Goal: Task Accomplishment & Management: Manage account settings

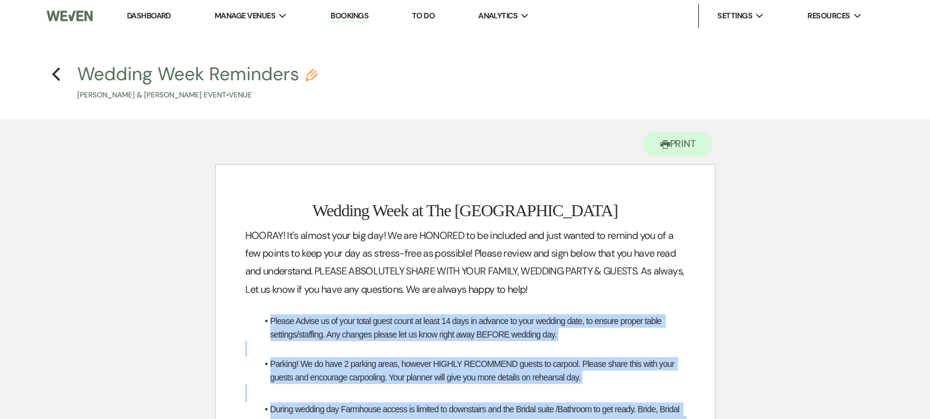
click at [145, 12] on link "Dashboard" at bounding box center [149, 15] width 44 height 10
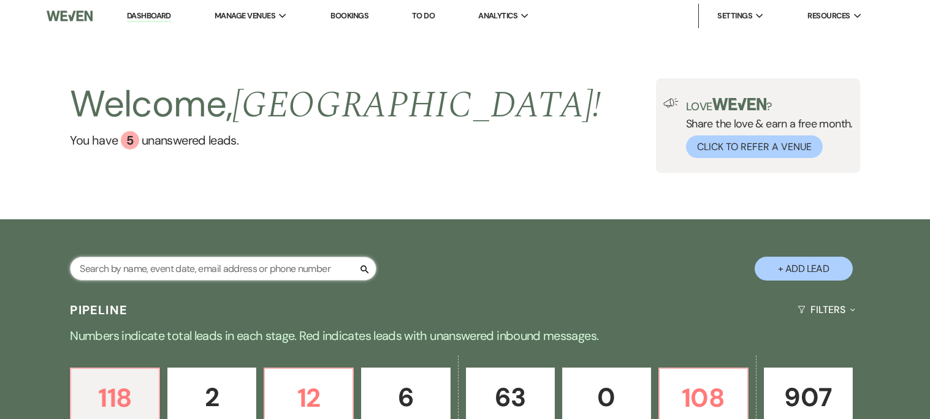
click at [164, 268] on input "text" at bounding box center [223, 269] width 306 height 24
type input "[PERSON_NAME]"
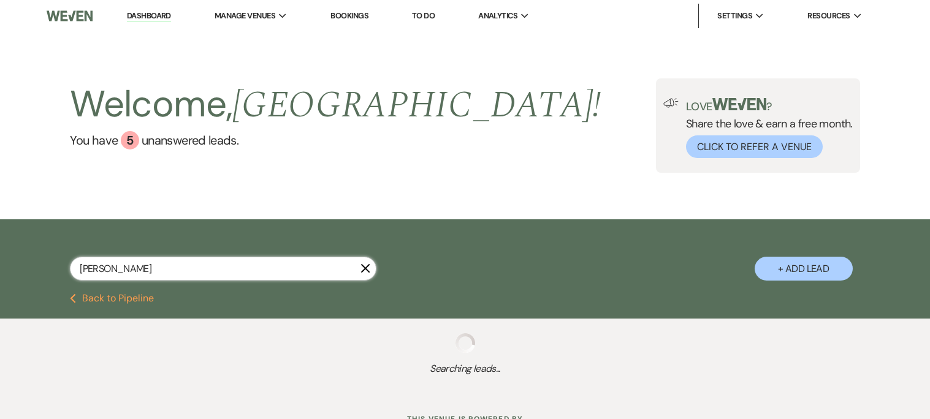
select select "5"
select select "2"
select select "5"
select select "8"
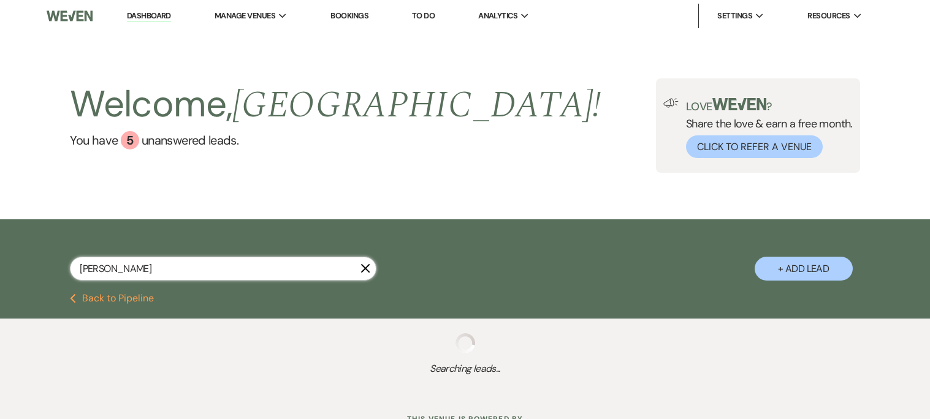
select select "5"
select select "8"
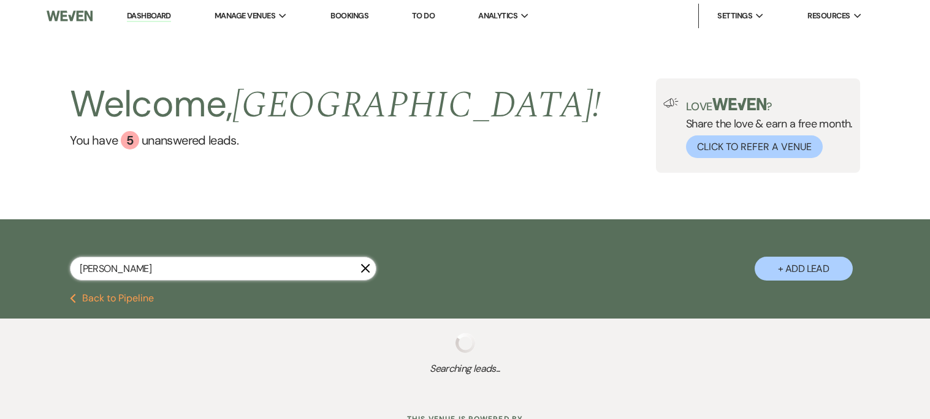
select select "8"
select select "10"
select select "8"
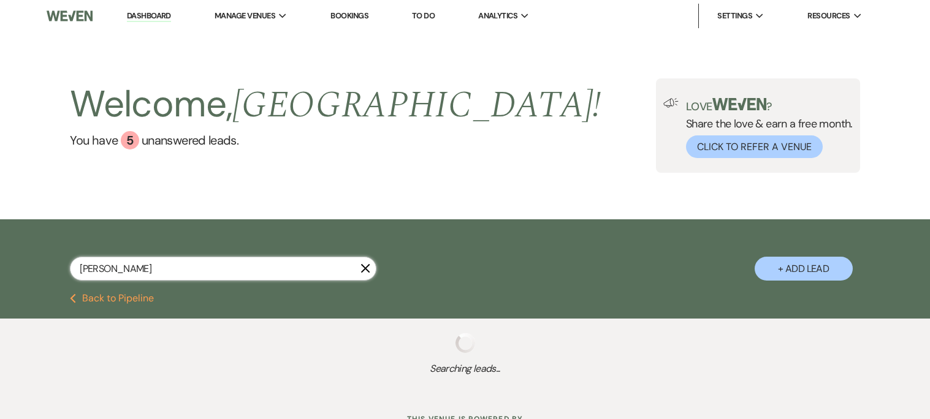
select select "6"
select select "8"
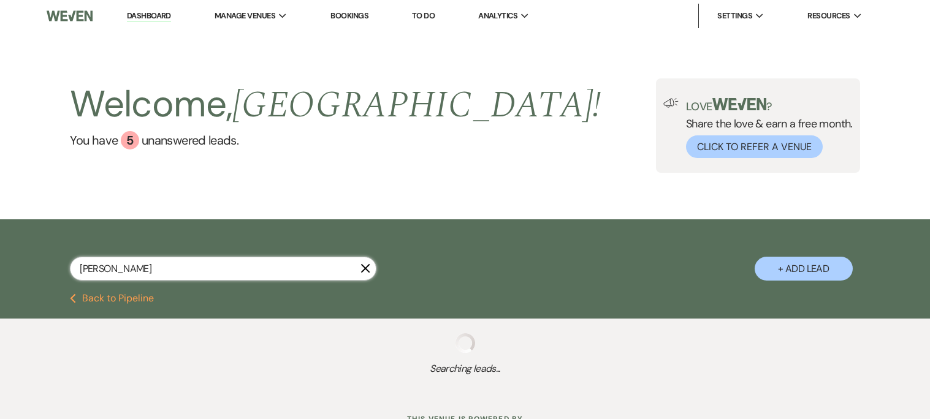
select select "8"
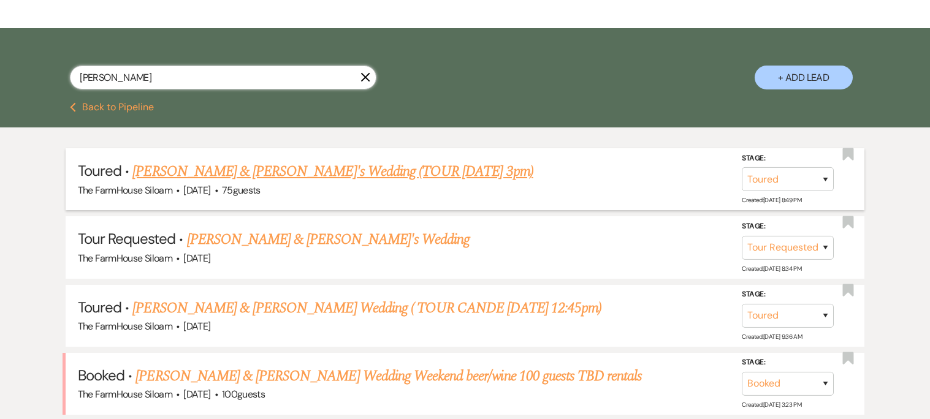
scroll to position [195, 0]
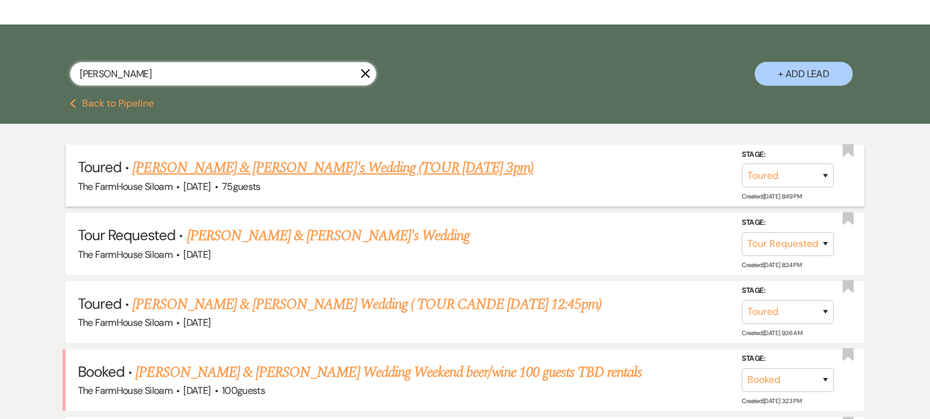
type input "[PERSON_NAME]"
click at [173, 167] on link "[PERSON_NAME] & [PERSON_NAME]'s Wedding (TOUR [DATE] 3pm)" at bounding box center [332, 168] width 400 height 22
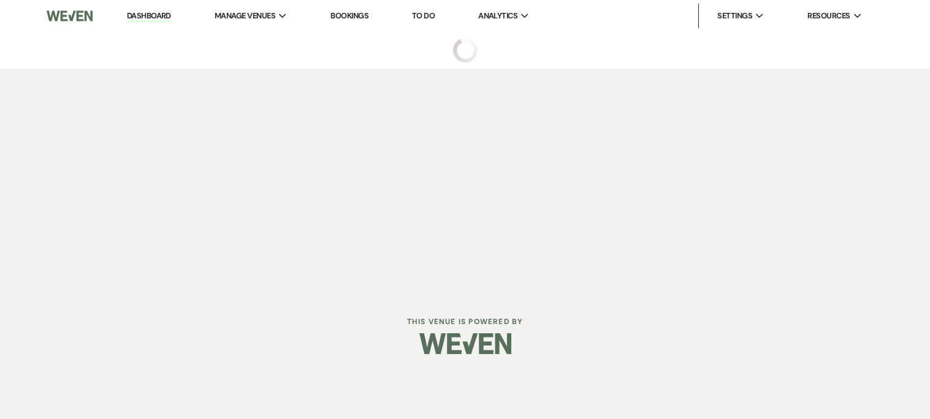
select select "5"
select select "3"
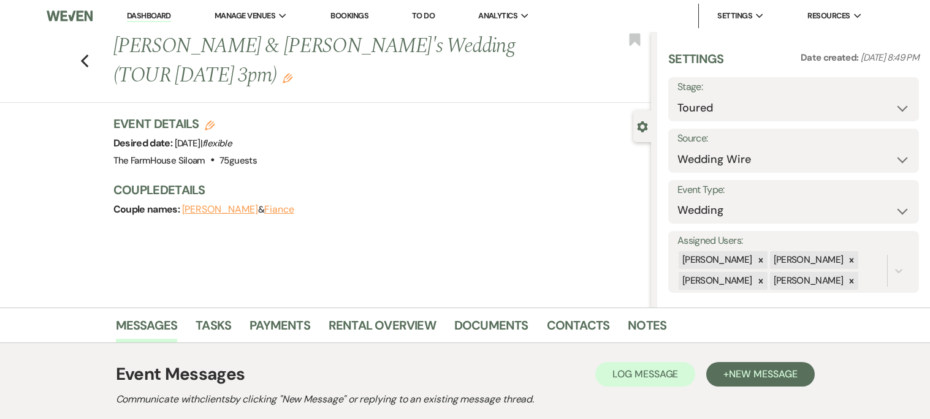
click at [198, 205] on button "[PERSON_NAME]" at bounding box center [220, 210] width 76 height 10
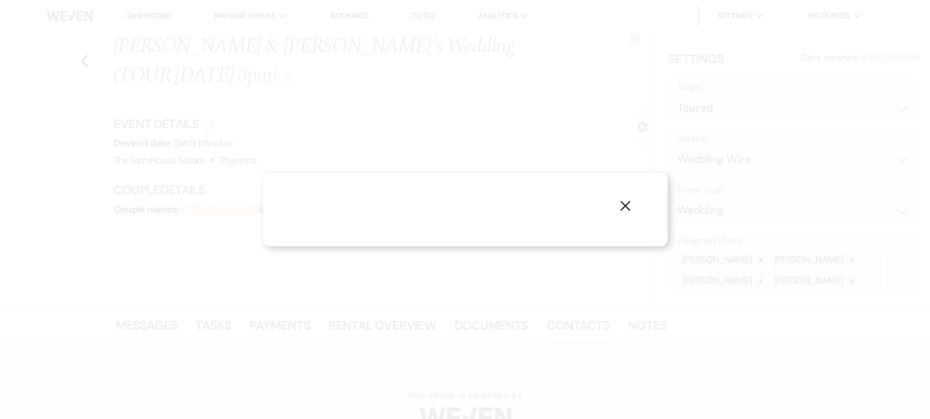
select select "1"
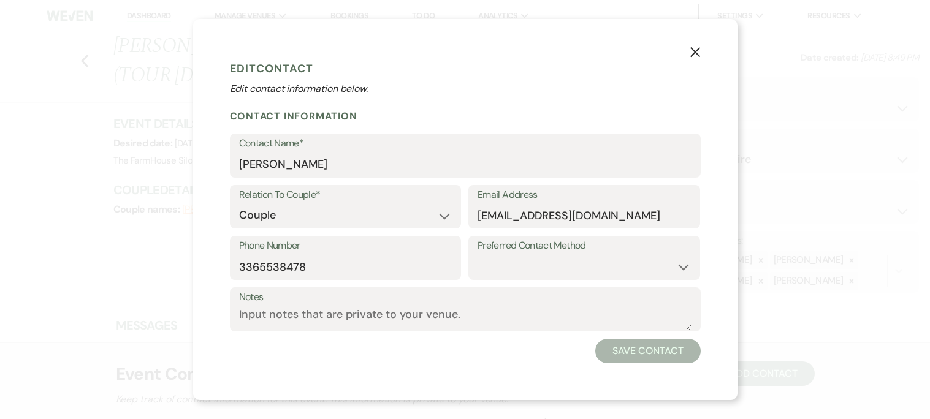
click at [699, 51] on icon "X" at bounding box center [694, 52] width 11 height 11
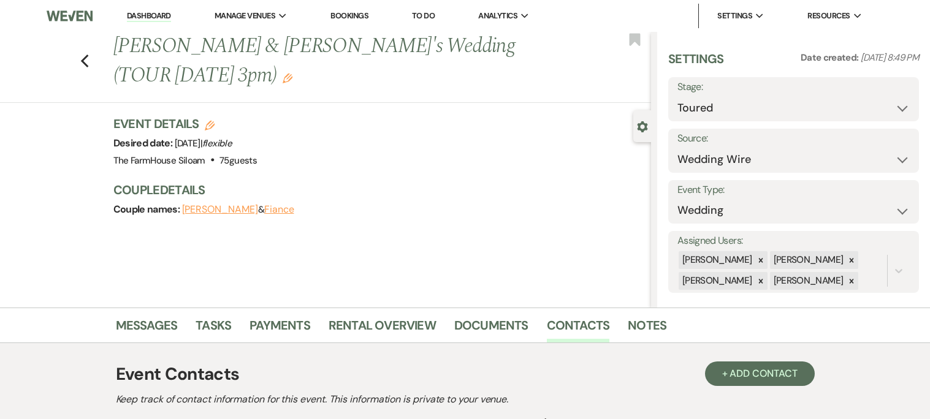
click at [93, 45] on div "Previous [PERSON_NAME] & [PERSON_NAME]'s Wedding (TOUR [DATE] 3pm) Edit Bookmark" at bounding box center [322, 67] width 657 height 71
click at [82, 54] on icon "Previous" at bounding box center [84, 61] width 9 height 15
select select "5"
select select "2"
select select "5"
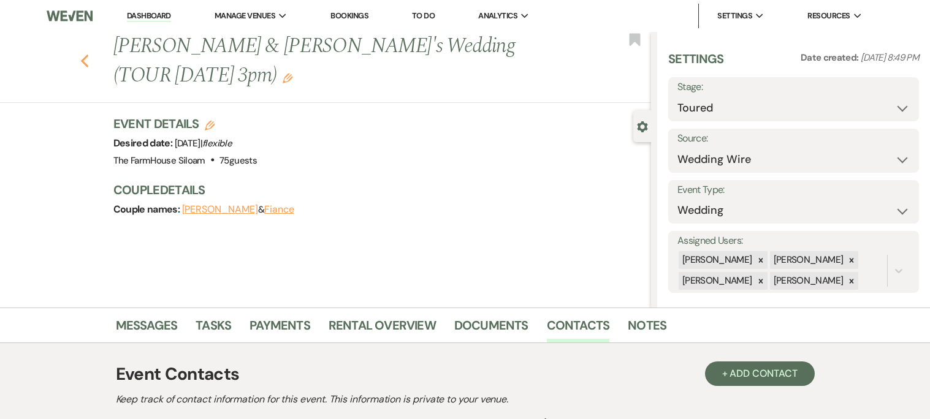
select select "8"
select select "5"
select select "8"
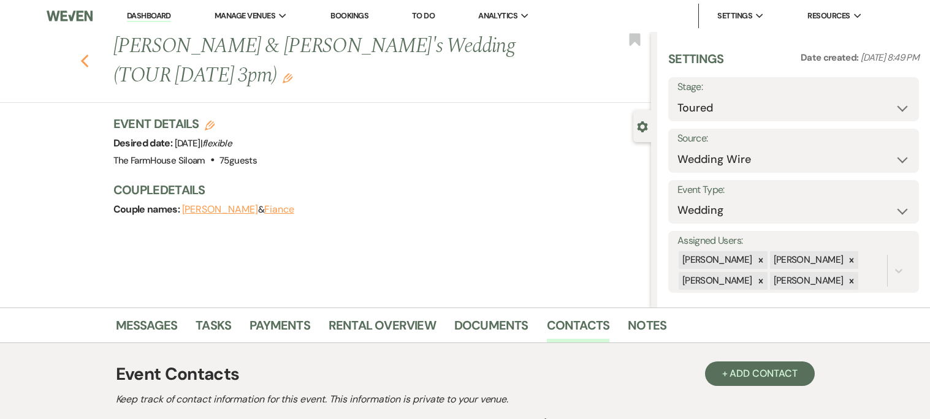
select select "8"
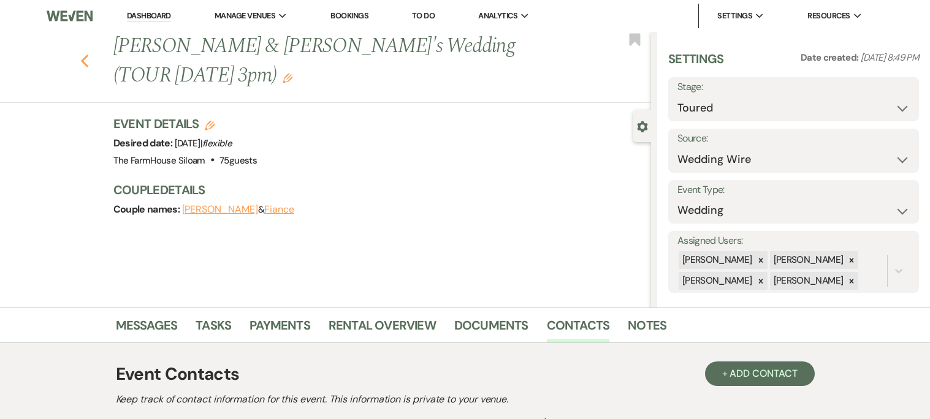
select select "10"
select select "8"
select select "6"
select select "8"
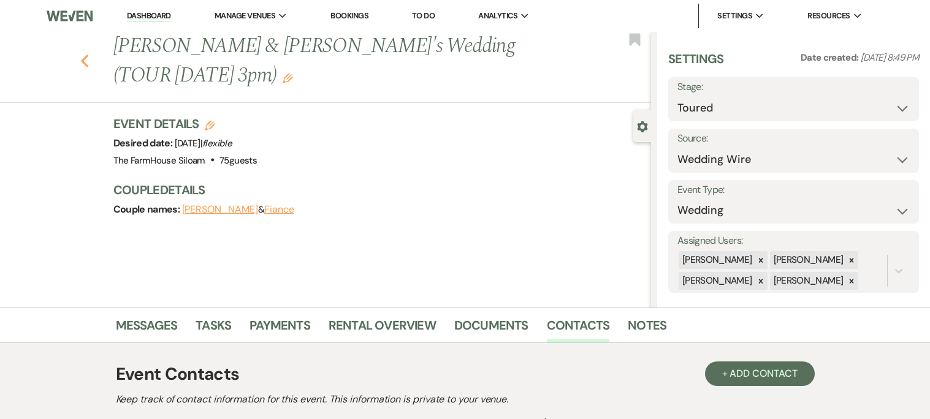
select select "8"
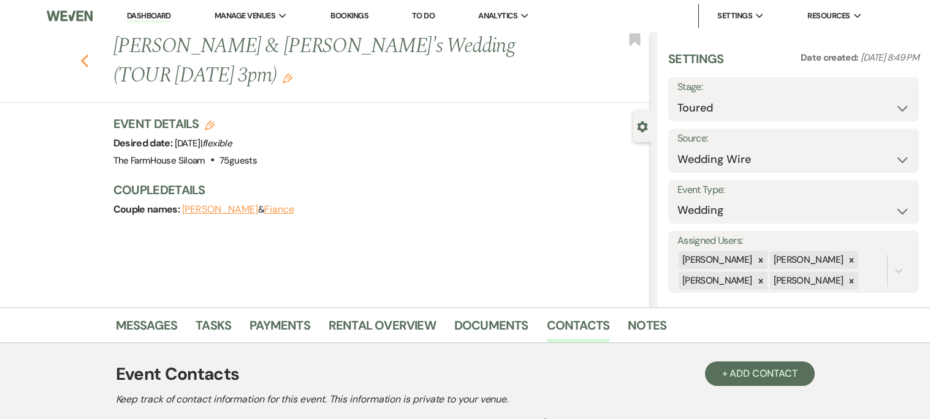
select select "8"
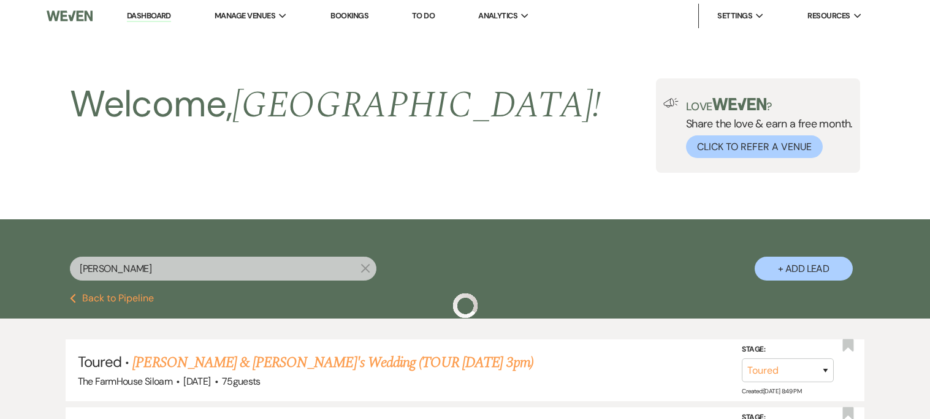
scroll to position [195, 0]
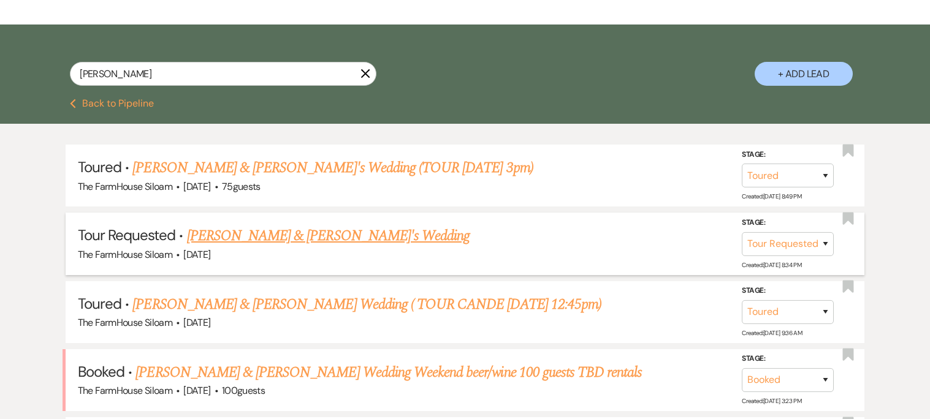
click at [355, 232] on link "[PERSON_NAME] & [PERSON_NAME]'s Wedding" at bounding box center [328, 236] width 283 height 22
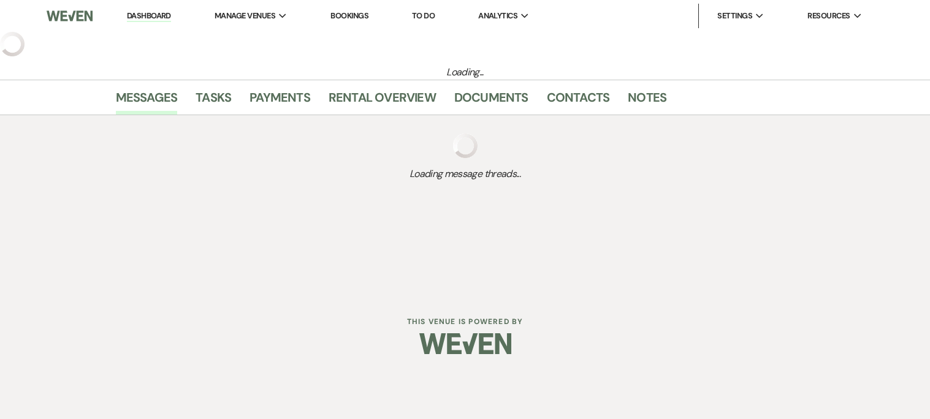
select select "2"
select select "5"
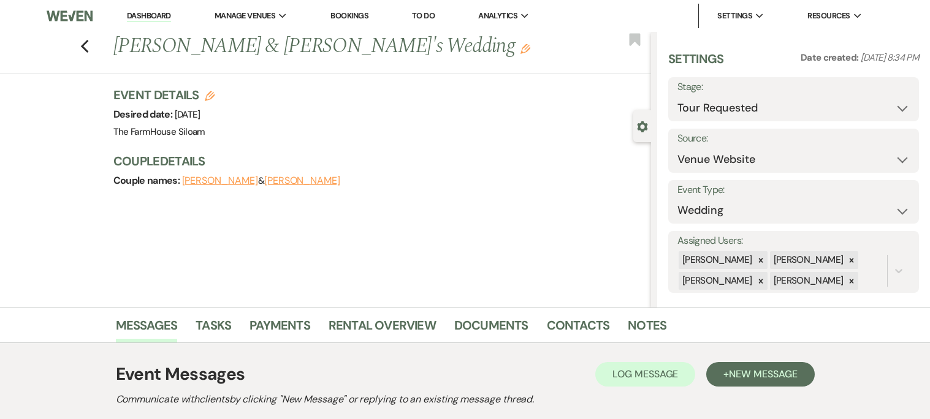
click at [264, 181] on button "[PERSON_NAME]" at bounding box center [302, 181] width 76 height 10
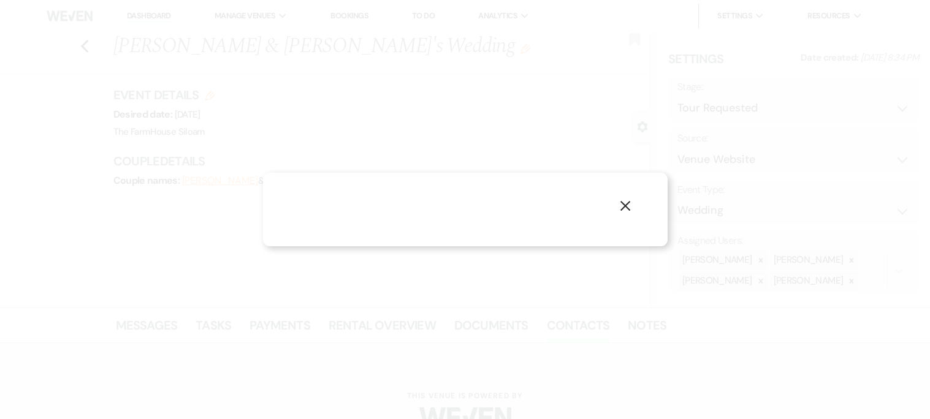
select select "1"
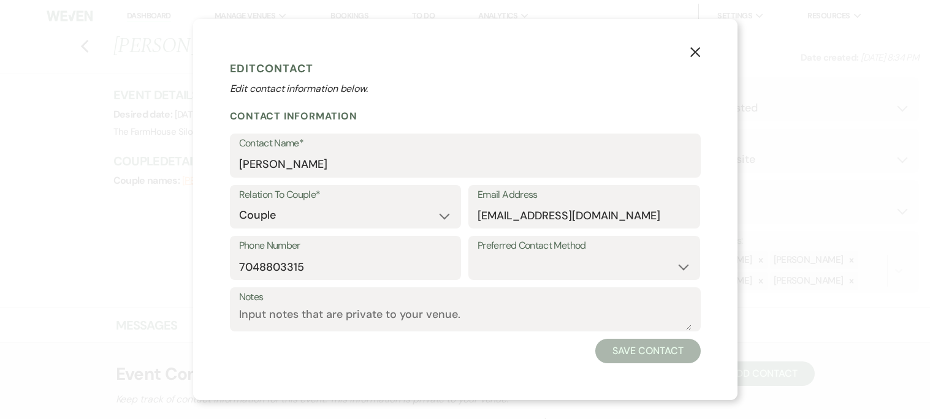
click at [696, 51] on use "button" at bounding box center [694, 52] width 10 height 10
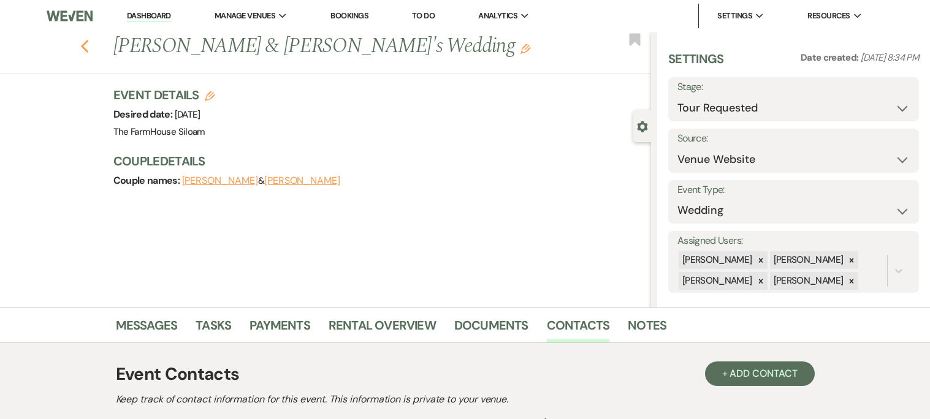
click at [82, 45] on use "button" at bounding box center [84, 46] width 8 height 13
select select "5"
select select "2"
select select "5"
select select "8"
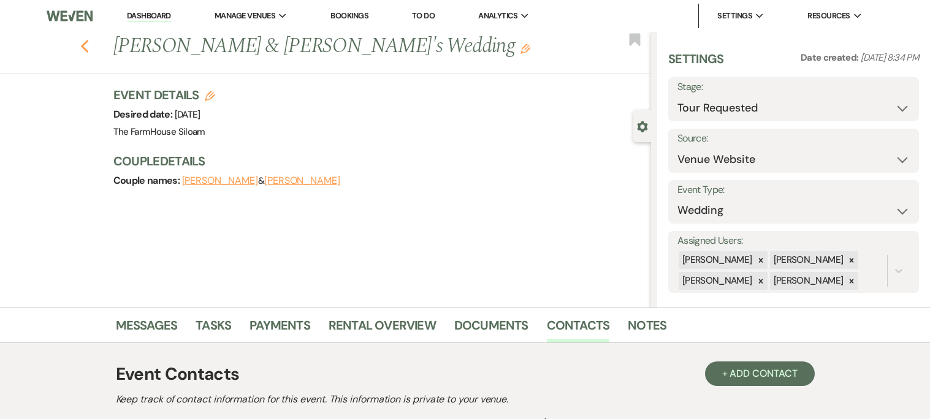
select select "8"
select select "5"
select select "8"
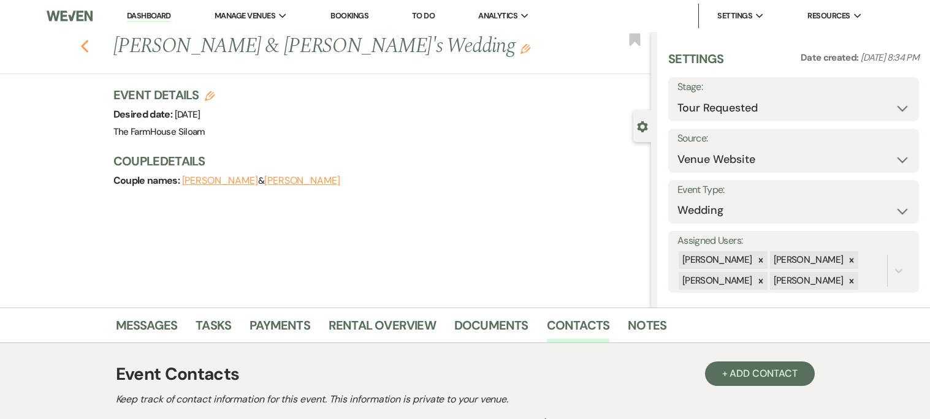
select select "8"
select select "10"
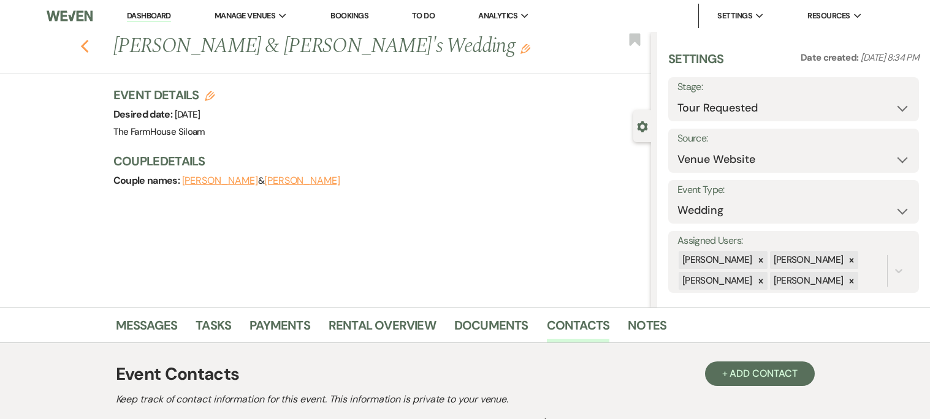
select select "8"
select select "6"
select select "8"
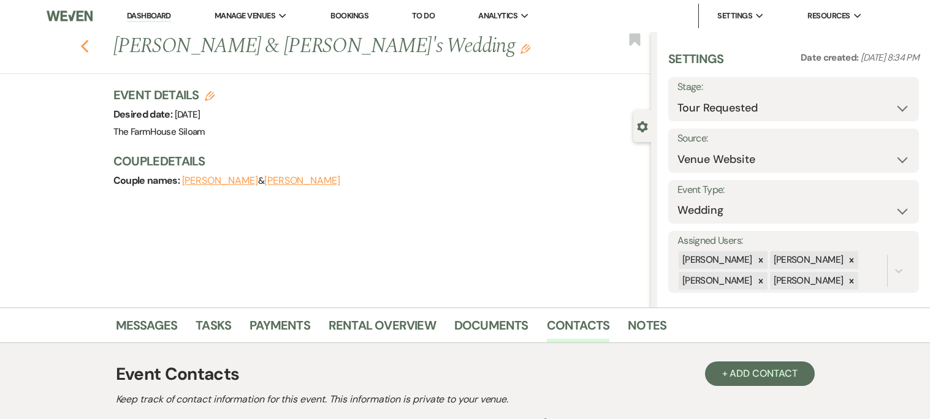
select select "8"
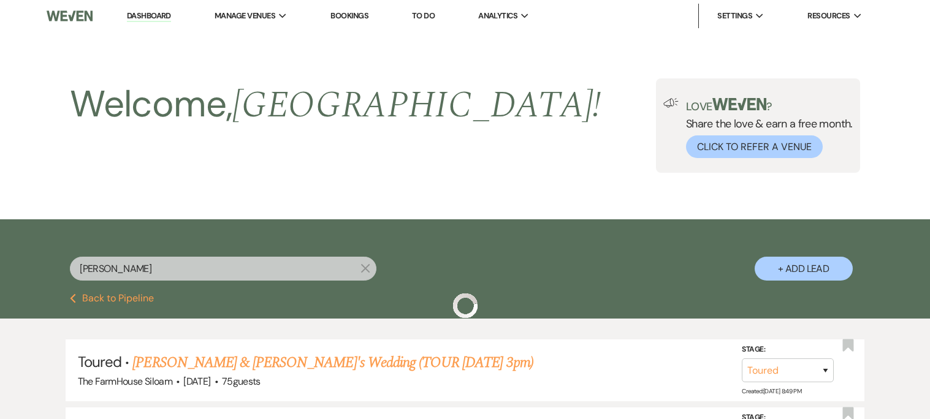
scroll to position [195, 0]
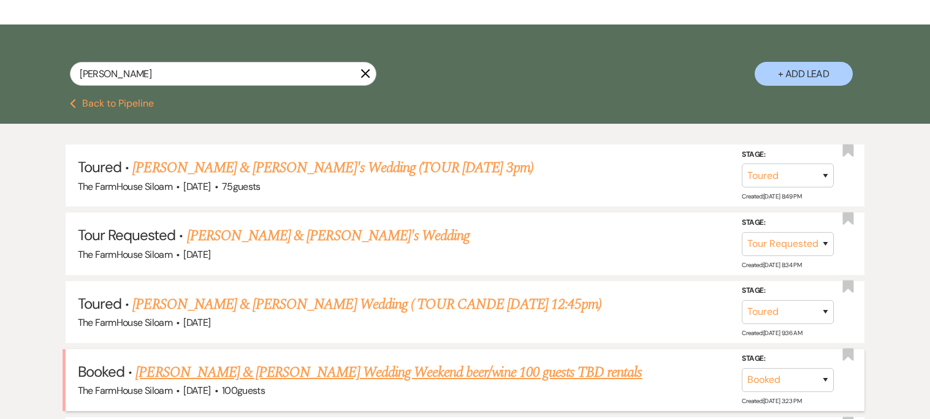
click at [344, 372] on link "[PERSON_NAME] & [PERSON_NAME] Wedding Weekend beer/wine 100 guests TBD rentals" at bounding box center [388, 373] width 506 height 22
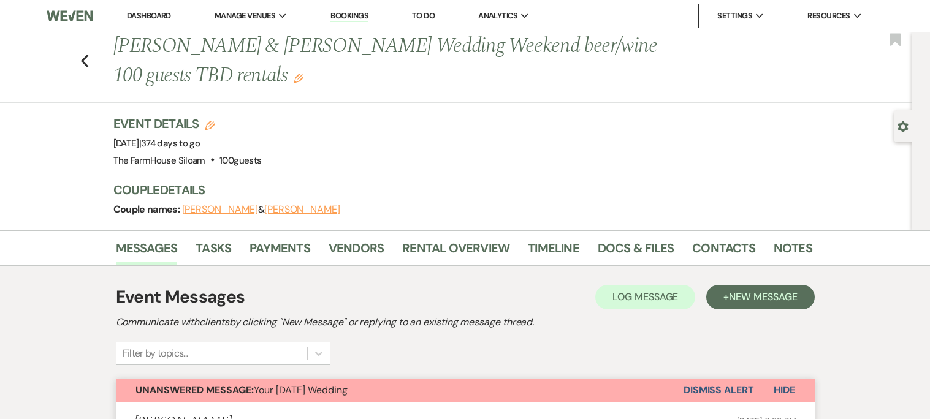
click at [194, 208] on button "[PERSON_NAME]" at bounding box center [220, 210] width 76 height 10
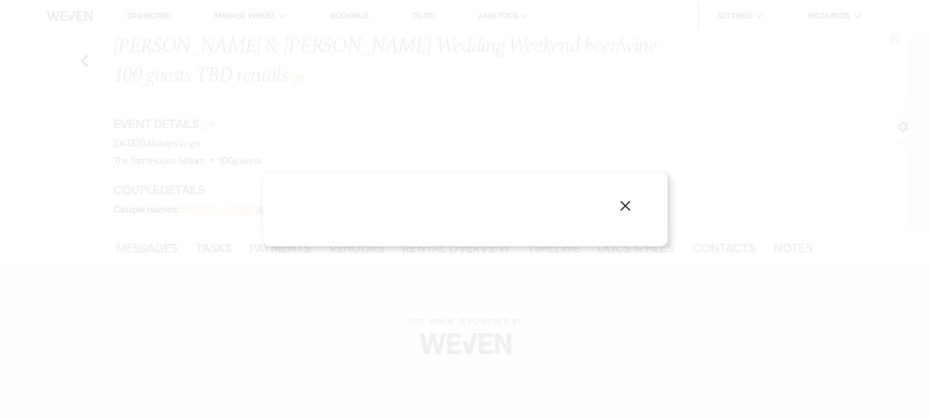
select select "1"
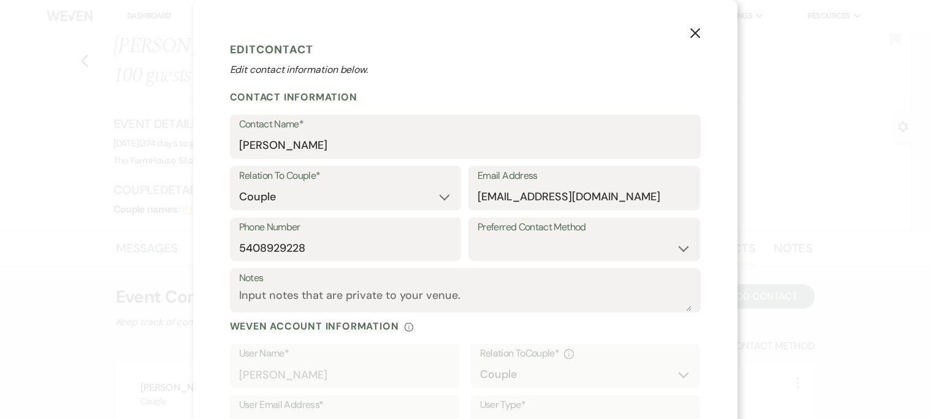
click at [697, 30] on use "button" at bounding box center [694, 33] width 10 height 10
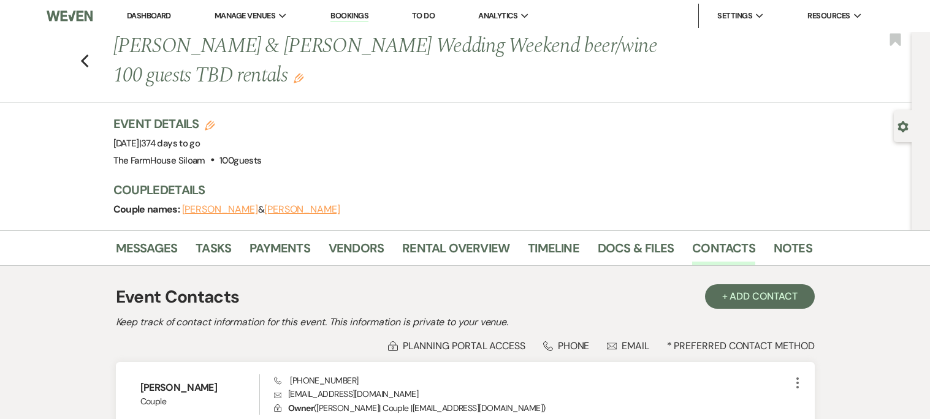
click at [198, 211] on button "[PERSON_NAME]" at bounding box center [220, 210] width 76 height 10
select select "1"
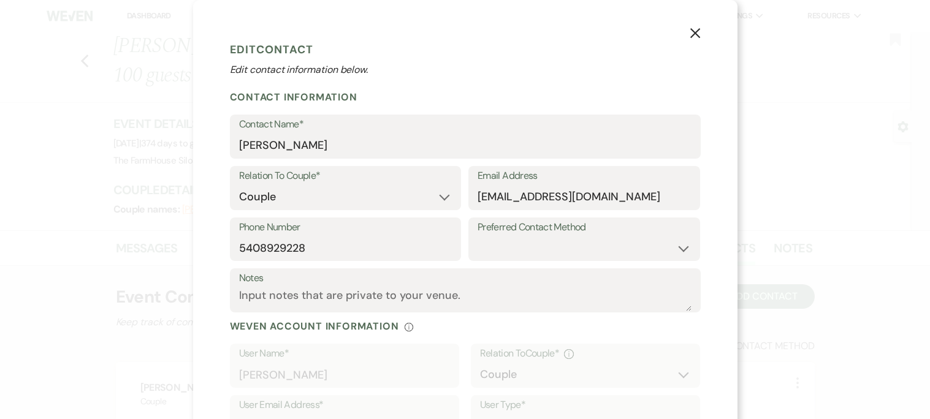
click at [692, 34] on icon "X" at bounding box center [694, 33] width 11 height 11
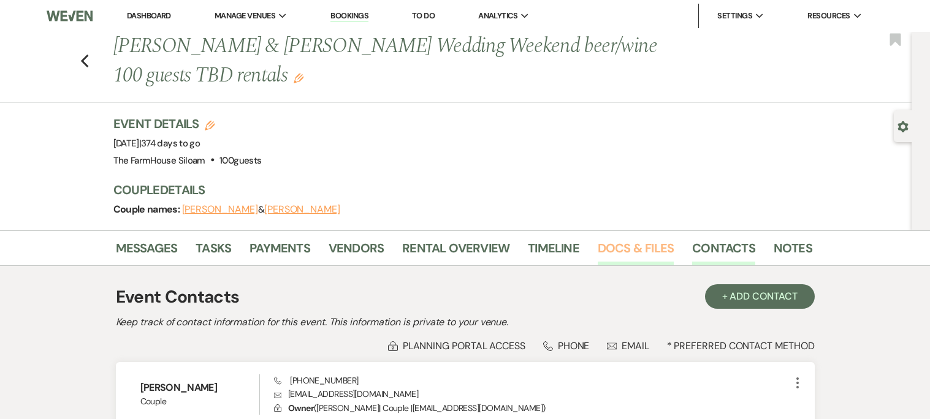
click at [617, 251] on link "Docs & Files" at bounding box center [635, 251] width 76 height 27
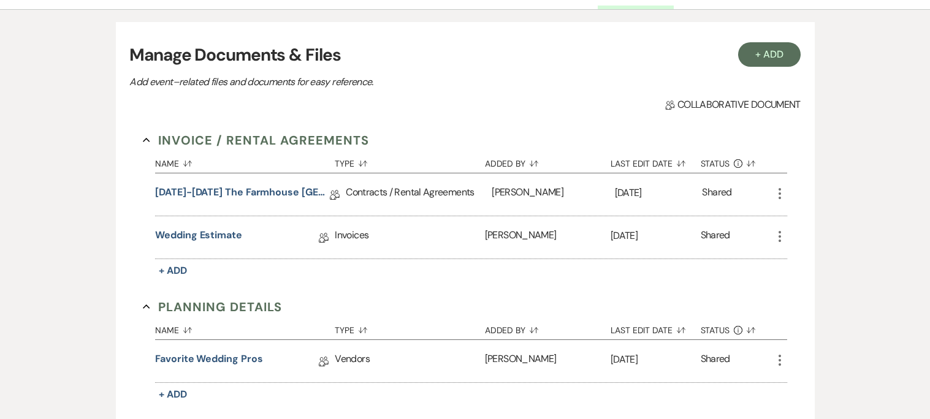
scroll to position [257, 0]
click at [235, 189] on link "[DATE]-[DATE] The Farmhouse [GEOGRAPHIC_DATA] Contract" at bounding box center [242, 193] width 175 height 19
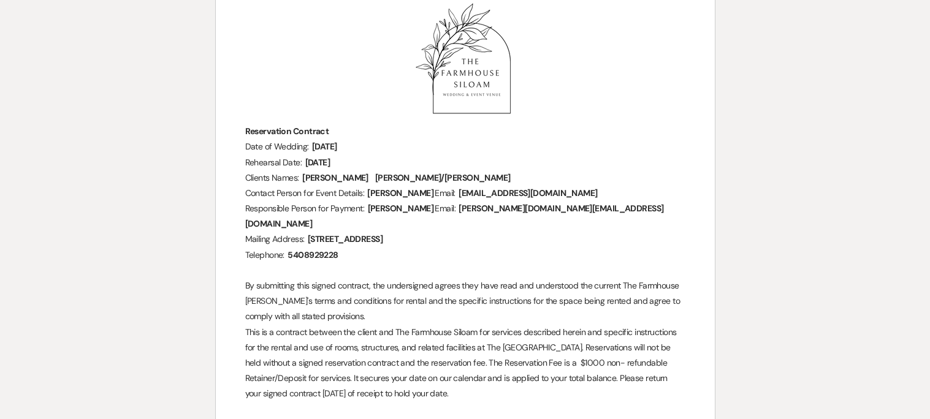
scroll to position [210, 0]
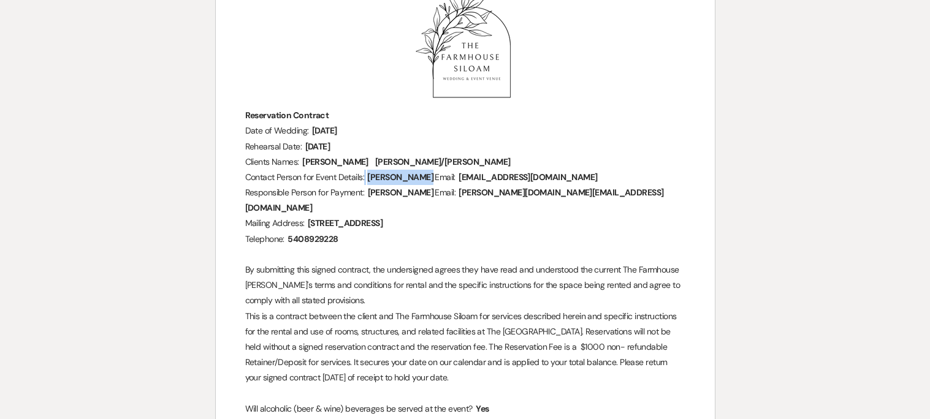
click at [394, 175] on span "[PERSON_NAME]" at bounding box center [400, 177] width 69 height 14
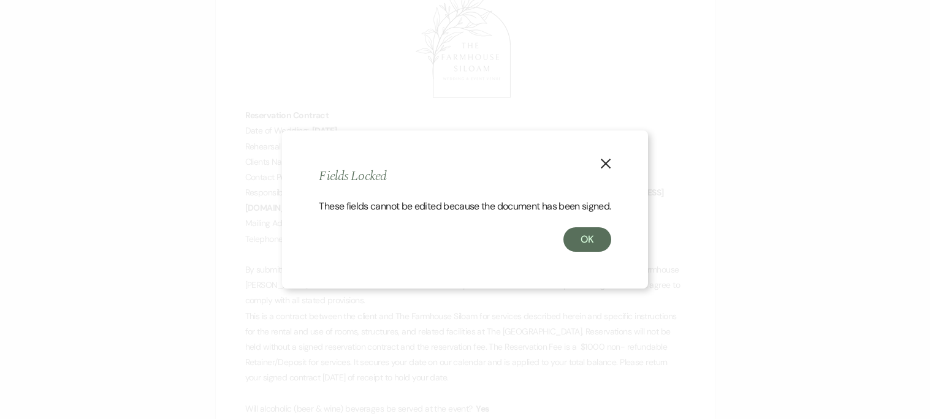
click at [612, 153] on button "X" at bounding box center [605, 163] width 18 height 21
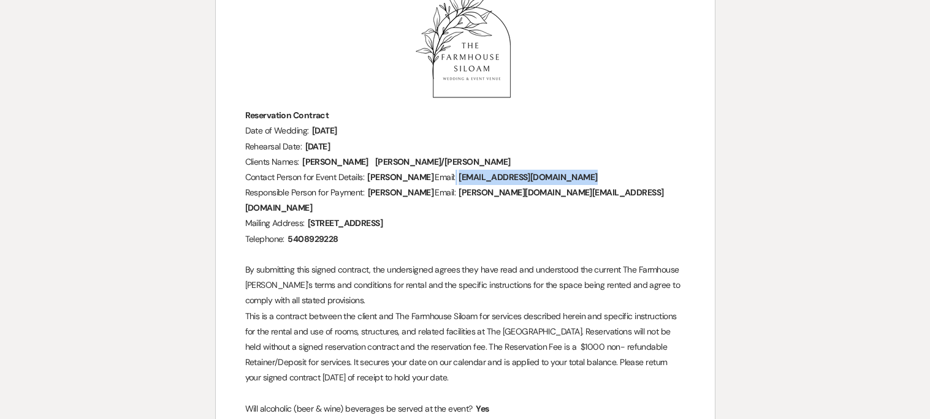
drag, startPoint x: 533, startPoint y: 175, endPoint x: 426, endPoint y: 178, distance: 106.7
click at [426, 178] on p "Contact Person for Event Details: ﻿ [PERSON_NAME] ﻿ Email: ﻿ [EMAIL_ADDRESS][DO…" at bounding box center [465, 177] width 440 height 15
drag, startPoint x: 540, startPoint y: 180, endPoint x: 423, endPoint y: 178, distance: 116.4
click at [423, 178] on p "Contact Person for Event Details: ﻿ [PERSON_NAME] ﻿ Email: ﻿ [EMAIL_ADDRESS][DO…" at bounding box center [465, 177] width 440 height 15
copy span "[EMAIL_ADDRESS][DOMAIN_NAME] ﻿"
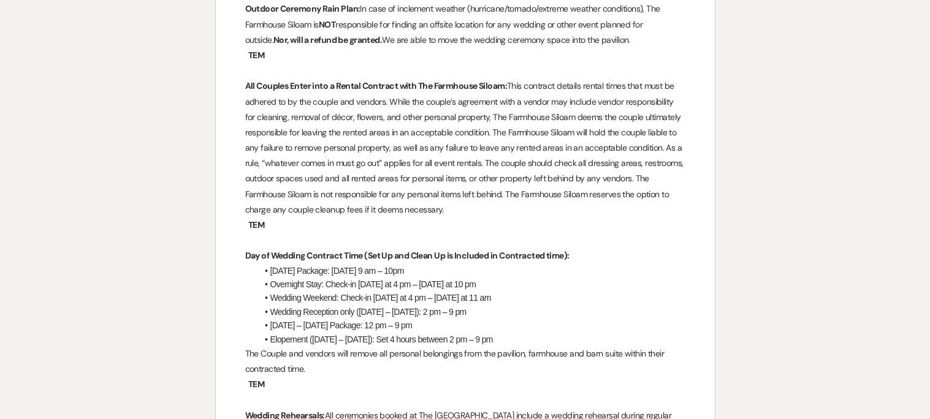
scroll to position [2369, 0]
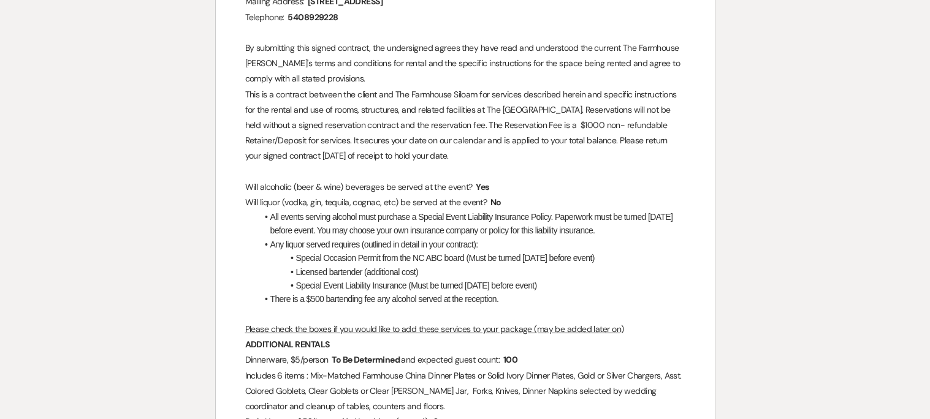
scroll to position [0, 0]
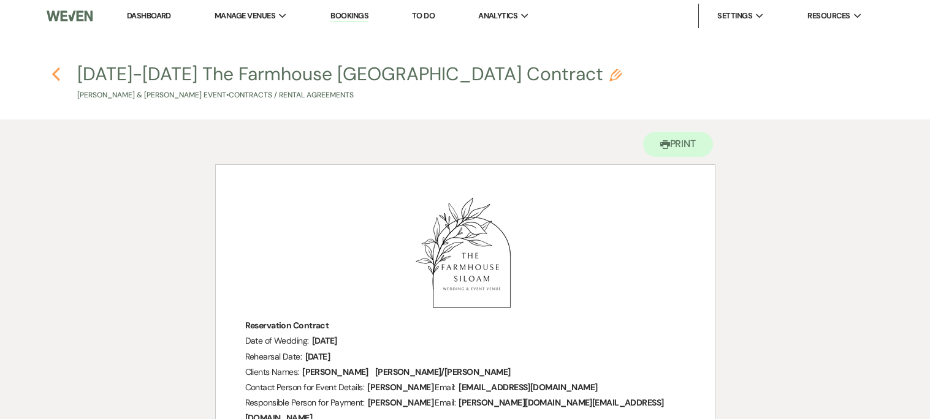
click at [56, 73] on icon "Previous" at bounding box center [55, 74] width 9 height 15
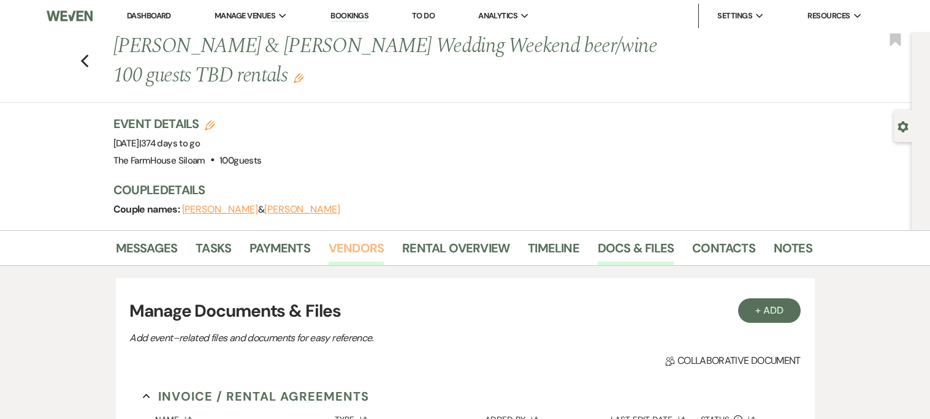
click at [343, 246] on link "Vendors" at bounding box center [355, 251] width 55 height 27
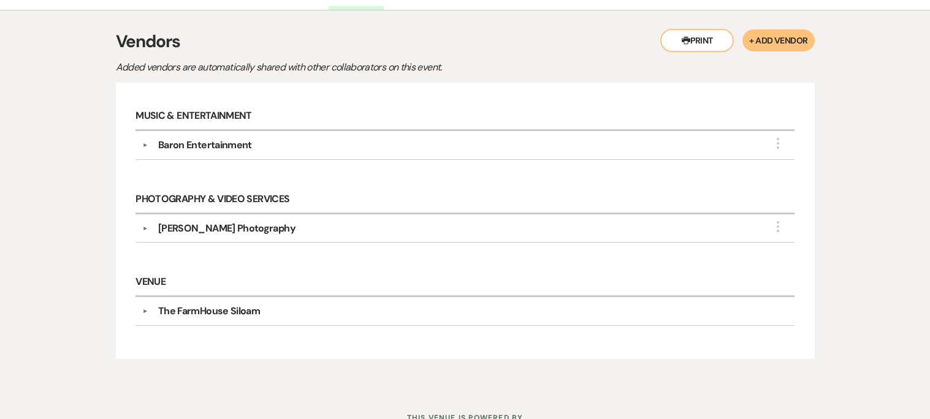
scroll to position [262, 0]
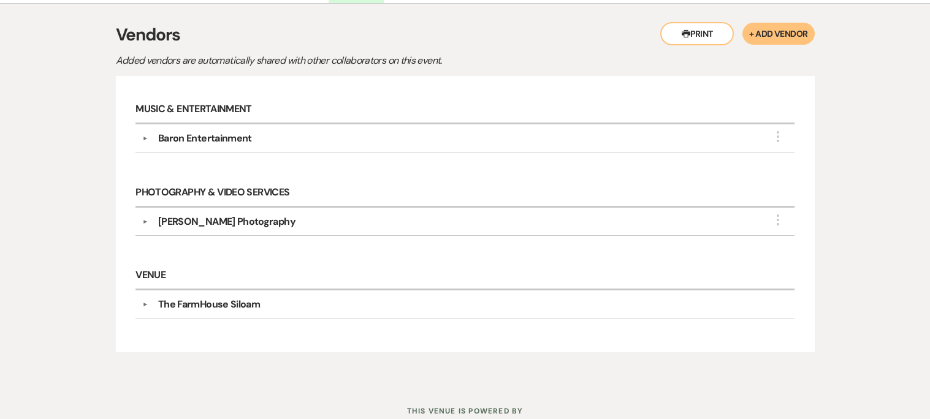
click at [221, 139] on div "Baron Entertainment" at bounding box center [205, 138] width 94 height 15
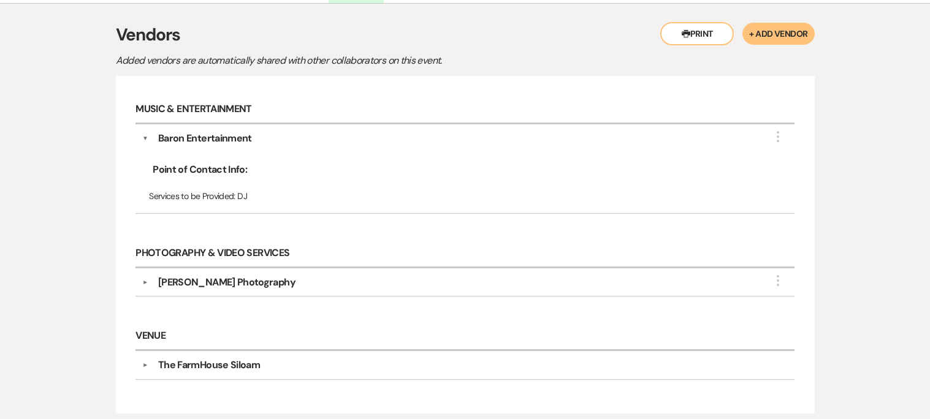
click at [220, 281] on div "[PERSON_NAME] Photography" at bounding box center [226, 282] width 137 height 15
